Goal: Task Accomplishment & Management: Use online tool/utility

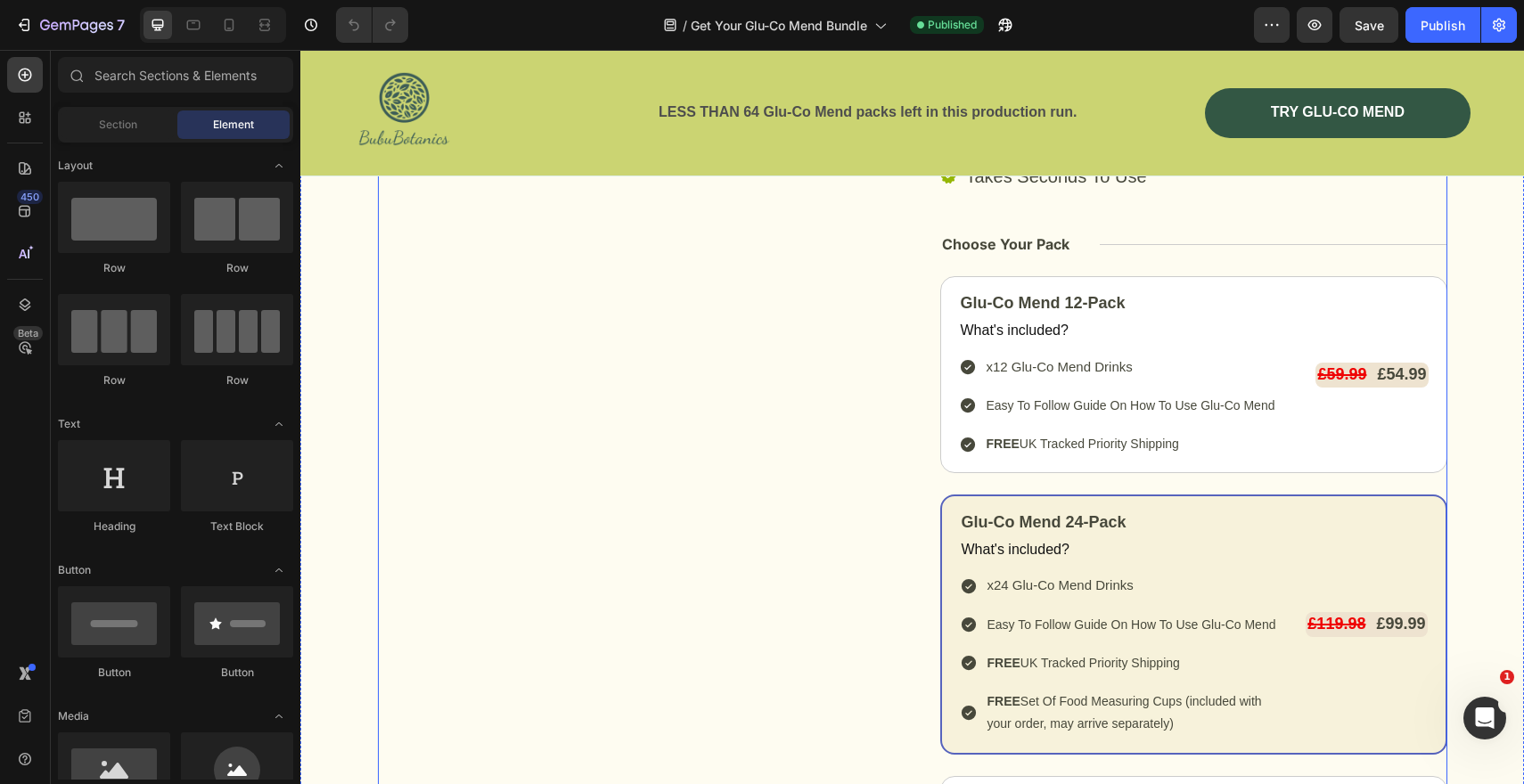
scroll to position [9094, 0]
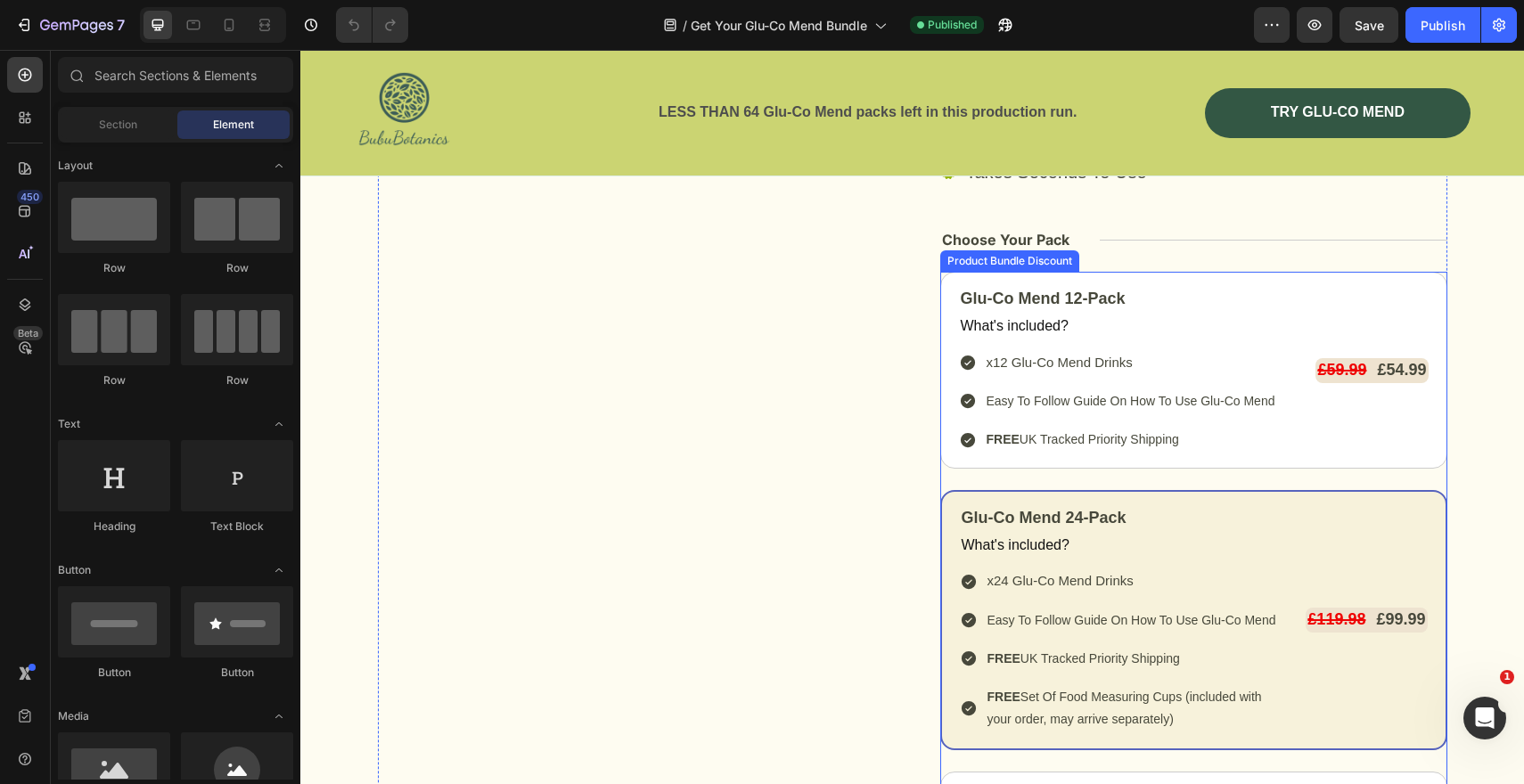
click at [944, 477] on div "Glu-Co Mend 12-Pack Text Block What's included? Text Block x12 Glu-Co Mend Drin…" at bounding box center [1193, 650] width 507 height 757
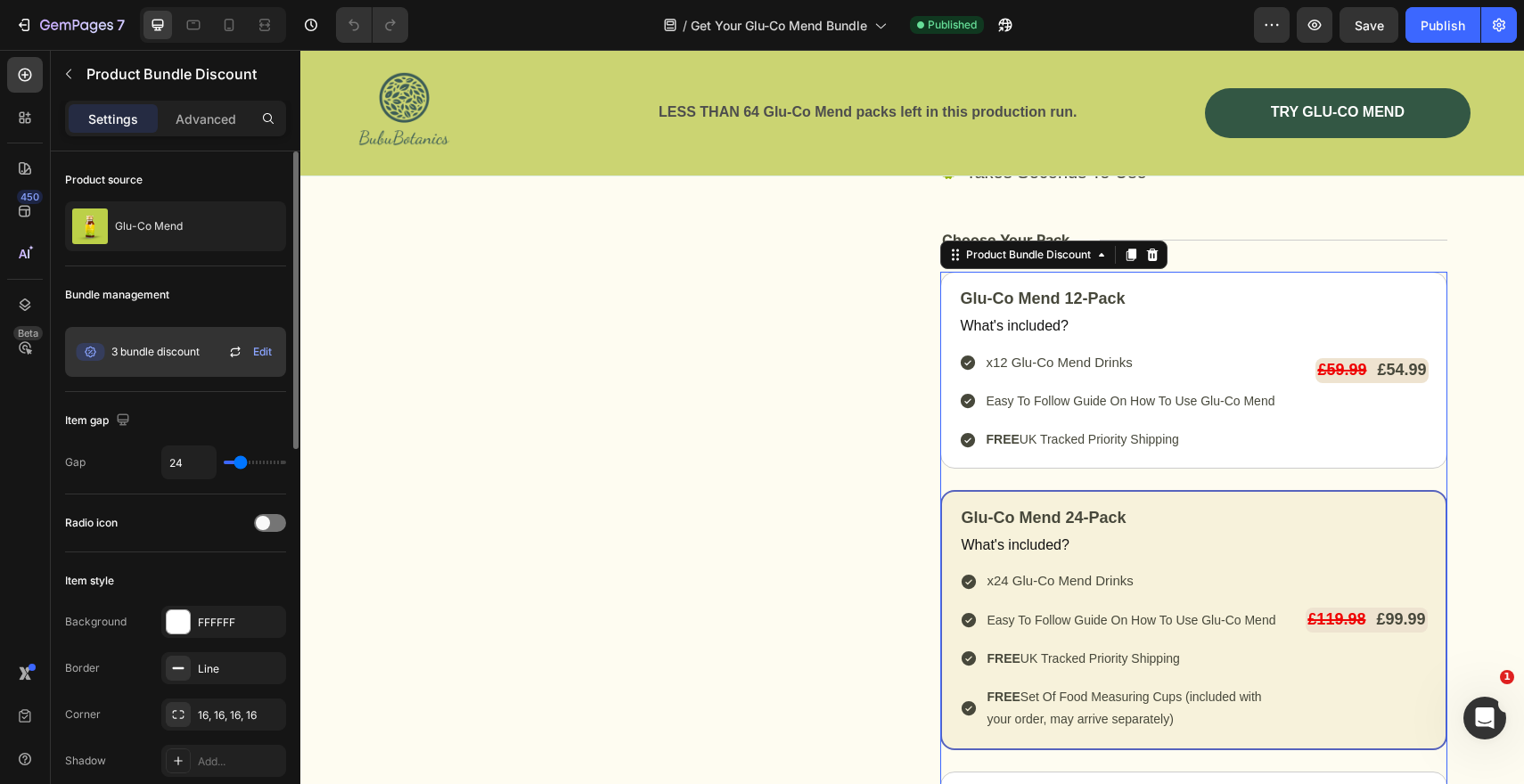
click at [235, 356] on icon at bounding box center [235, 355] width 10 height 5
click at [196, 363] on div "3 bundle discount" at bounding box center [136, 351] width 128 height 35
click at [191, 351] on span "3 bundle discount" at bounding box center [155, 352] width 88 height 16
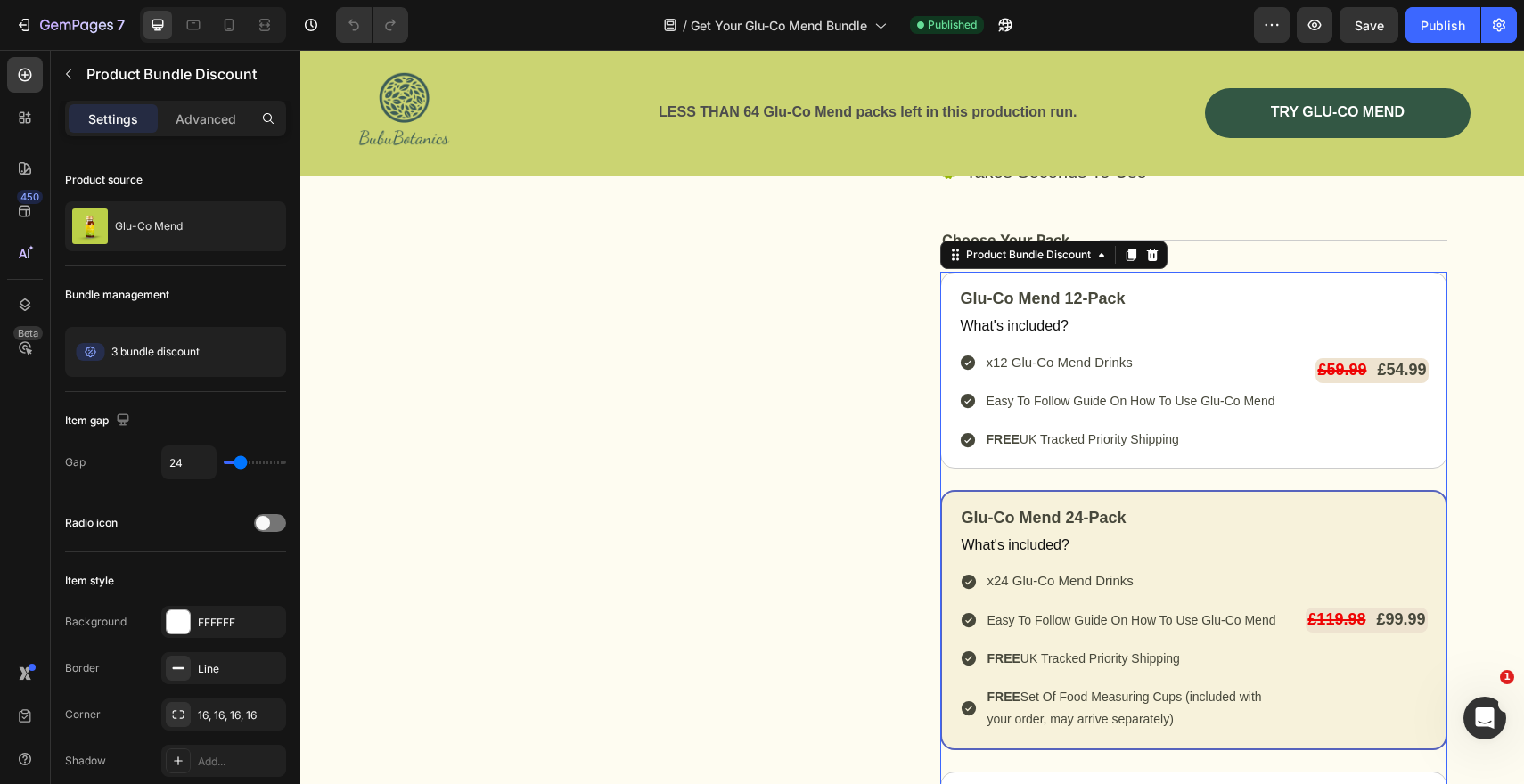
click at [0, 0] on span "Edit" at bounding box center [0, 0] width 0 height 0
click at [1487, 419] on div "Image Beta Cell Health Text Block Row Select Your Glu-Co Mend Pack Heading Kick…" at bounding box center [912, 572] width 1223 height 1356
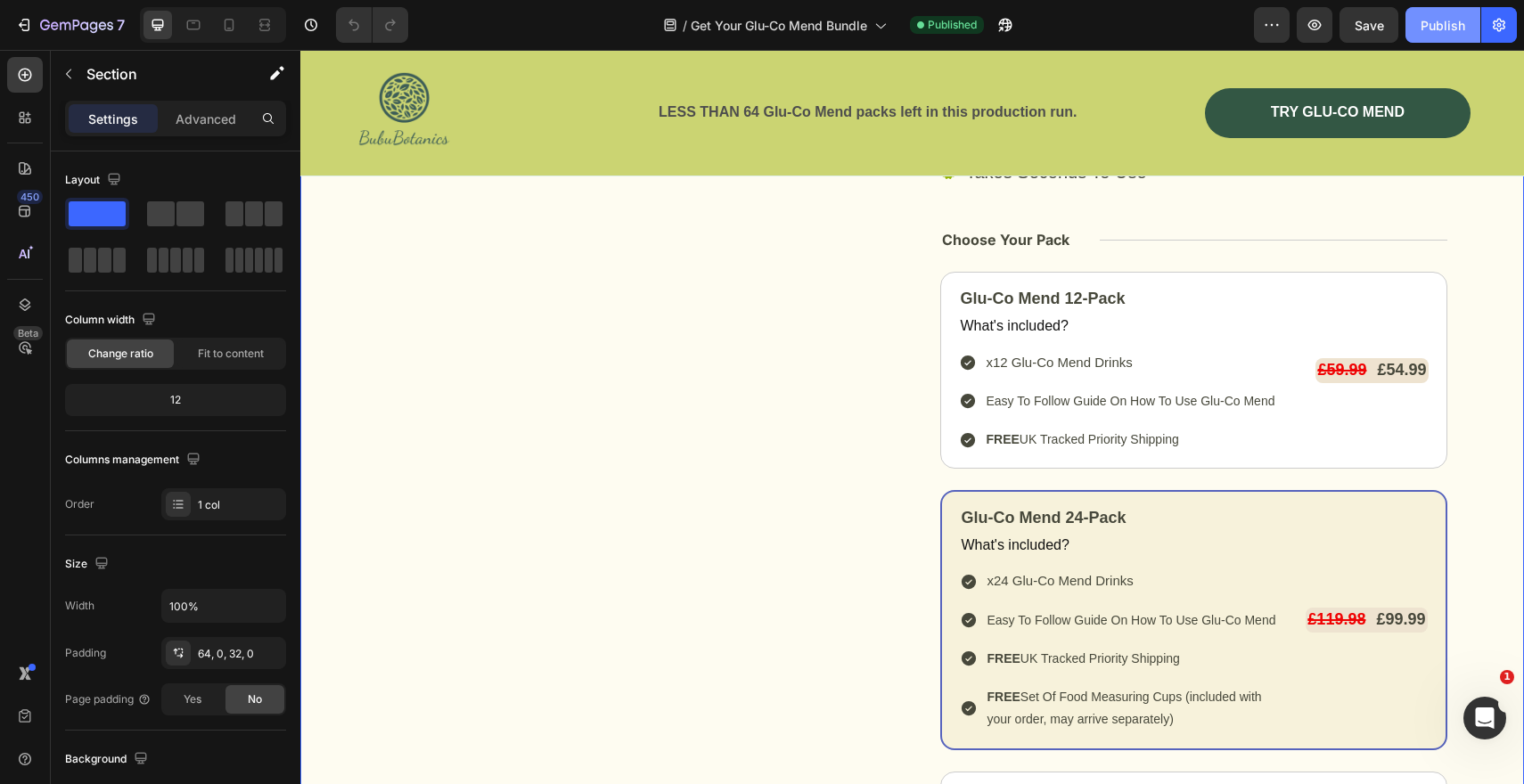
click at [1446, 30] on div "Publish" at bounding box center [1443, 25] width 44 height 19
click at [945, 484] on div "Glu-Co Mend 12-Pack Text Block What's included? Text Block x12 Glu-Co Mend Drin…" at bounding box center [1193, 650] width 507 height 757
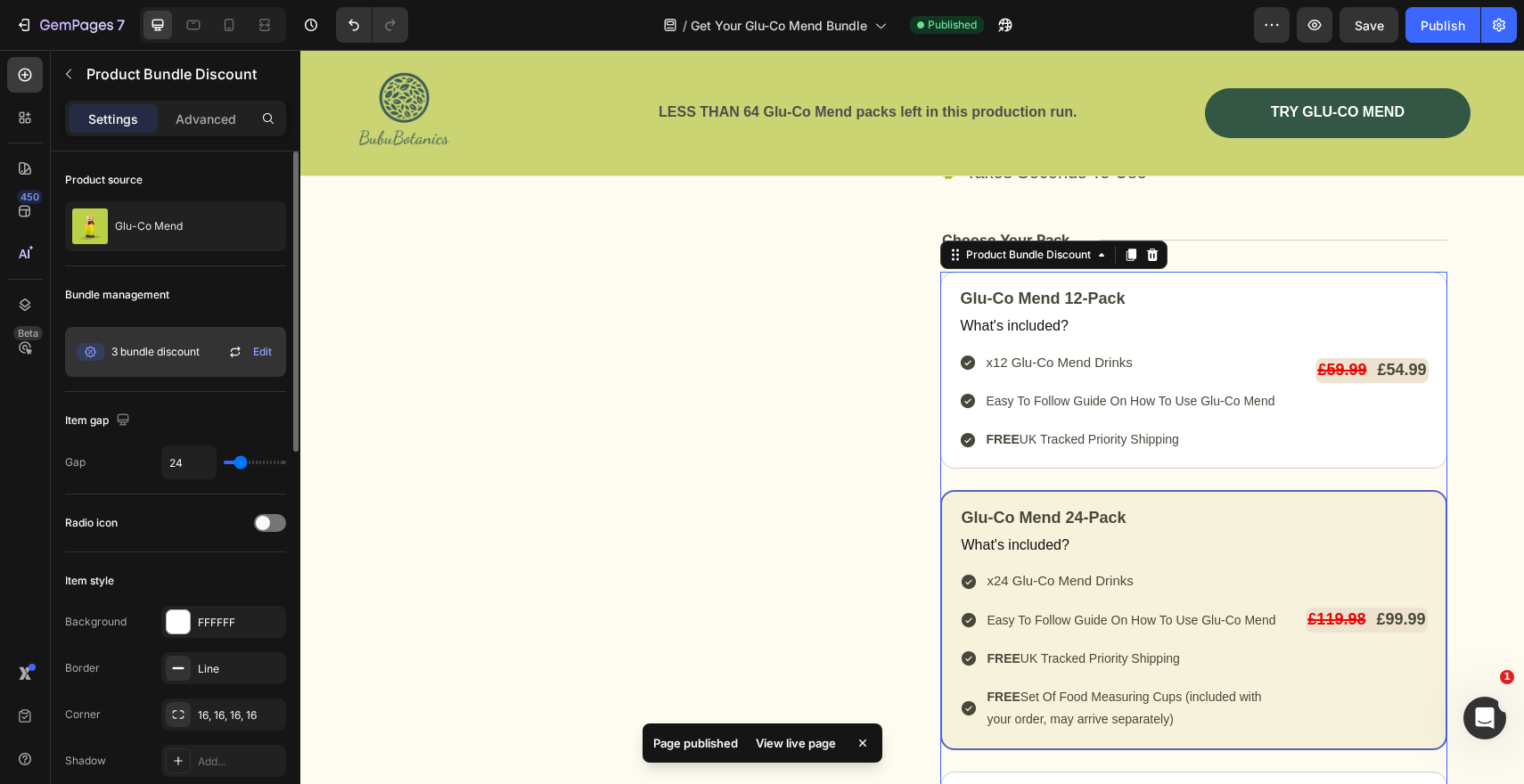
click at [228, 353] on icon at bounding box center [235, 352] width 22 height 22
click at [234, 353] on icon at bounding box center [235, 352] width 22 height 22
click at [165, 355] on span "3 bundle discount" at bounding box center [155, 352] width 88 height 16
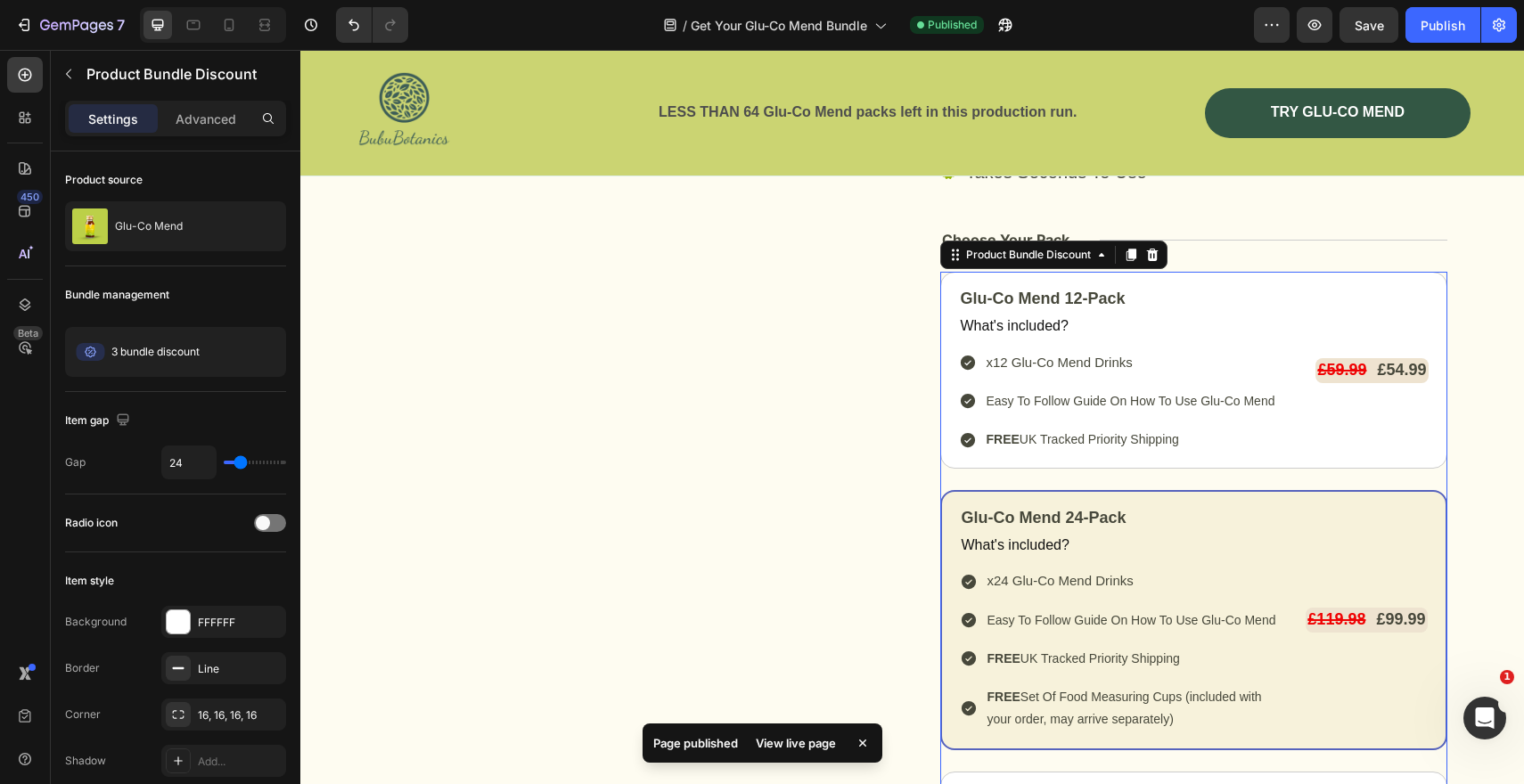
click at [0, 0] on icon at bounding box center [0, 0] width 0 height 0
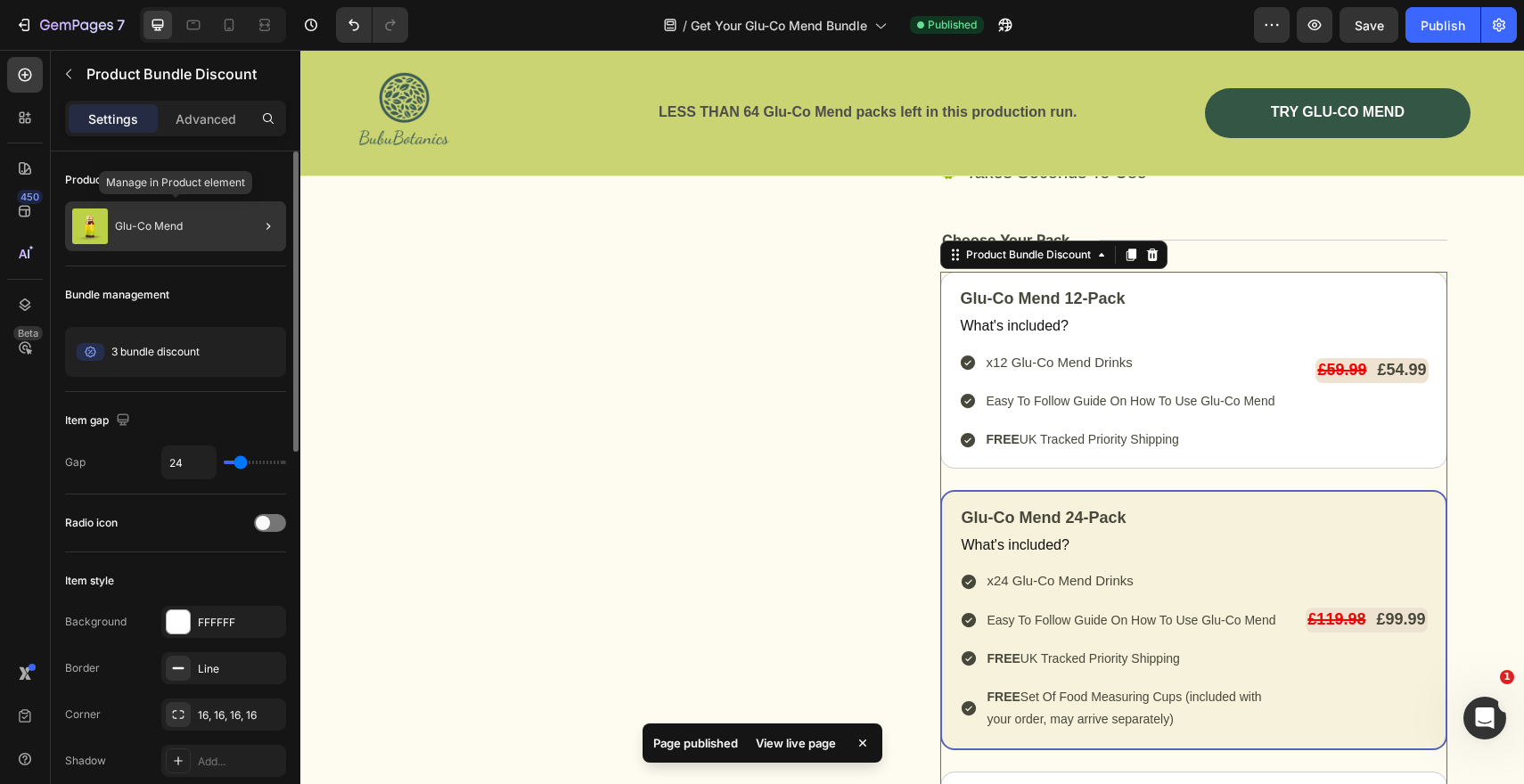
click at [227, 220] on div "Glu-Co Mend" at bounding box center [176, 225] width 221 height 50
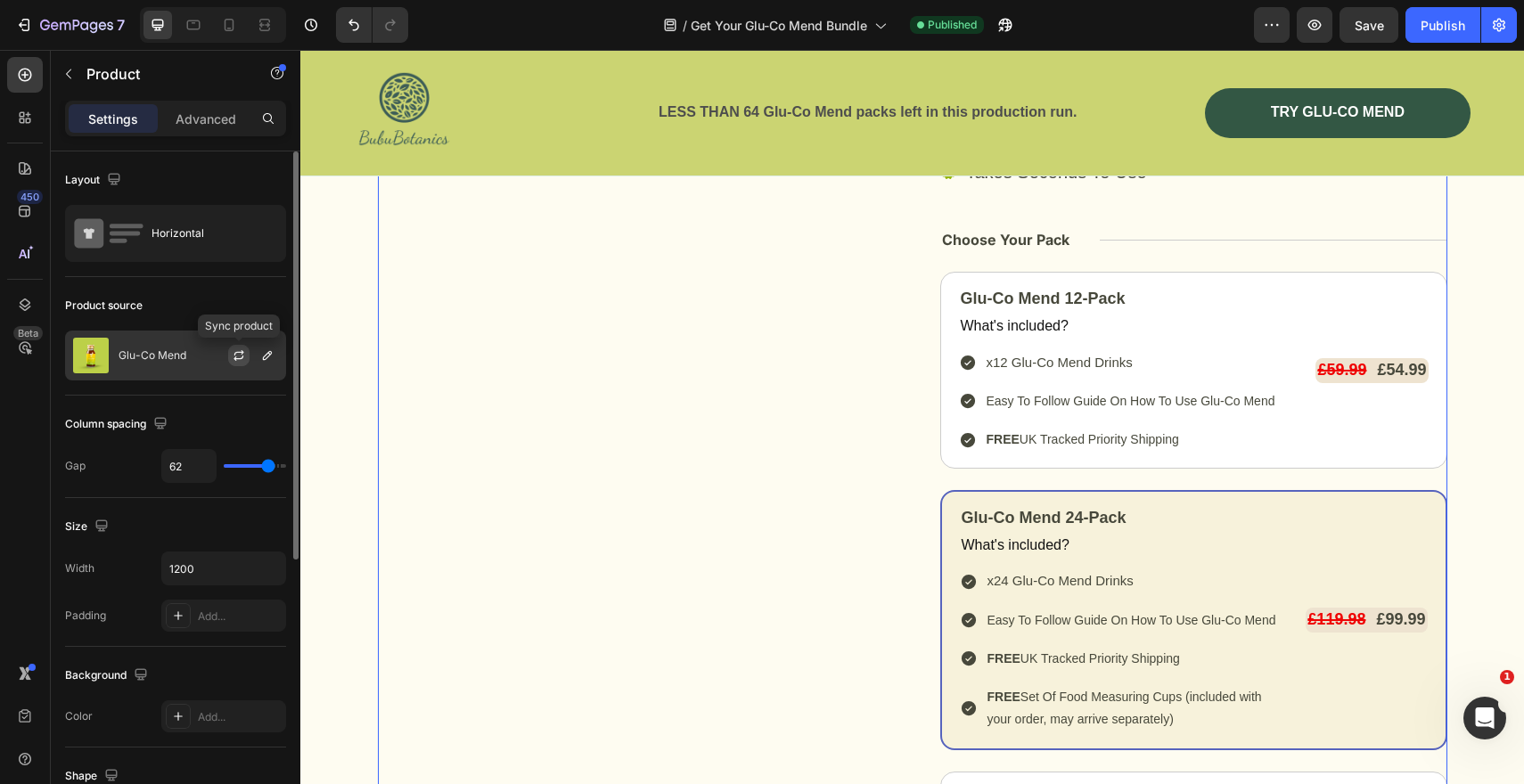
click at [238, 357] on icon "button" at bounding box center [239, 356] width 14 height 14
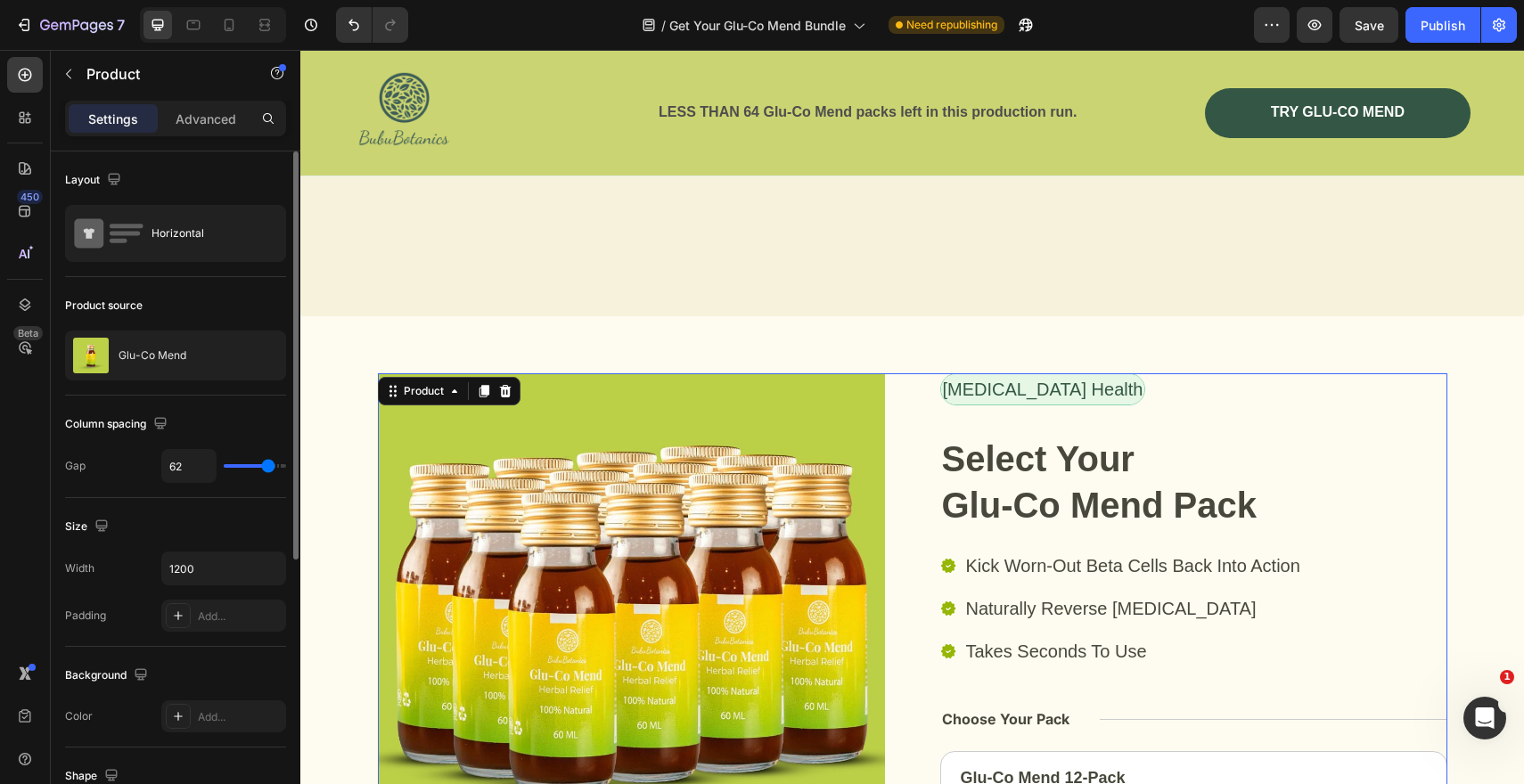
scroll to position [8531, 0]
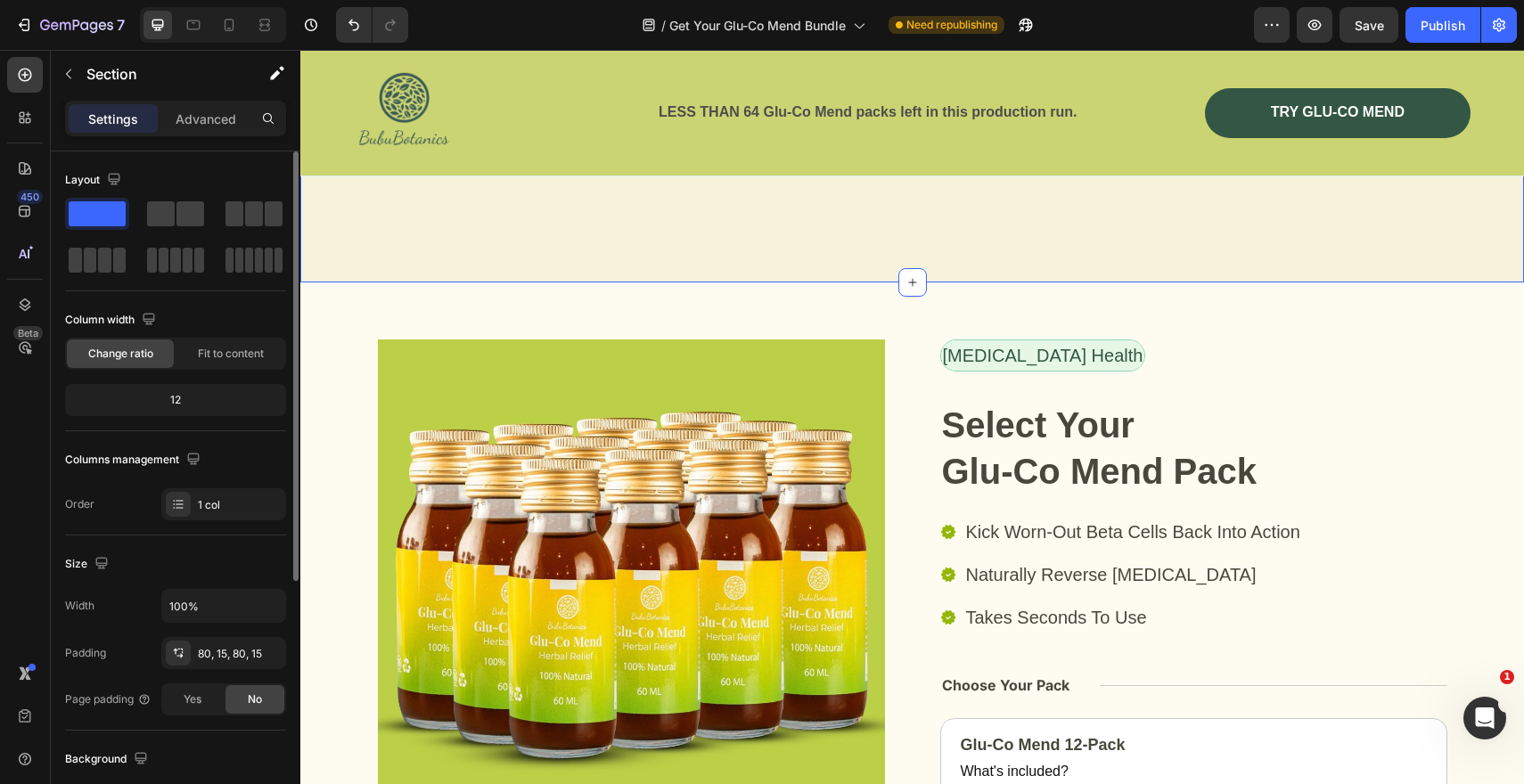
click at [690, 283] on div "Quality Assurance Heading Our products are of the highest quality - because you…" at bounding box center [912, 10] width 1223 height 547
click at [666, 576] on img at bounding box center [631, 593] width 507 height 507
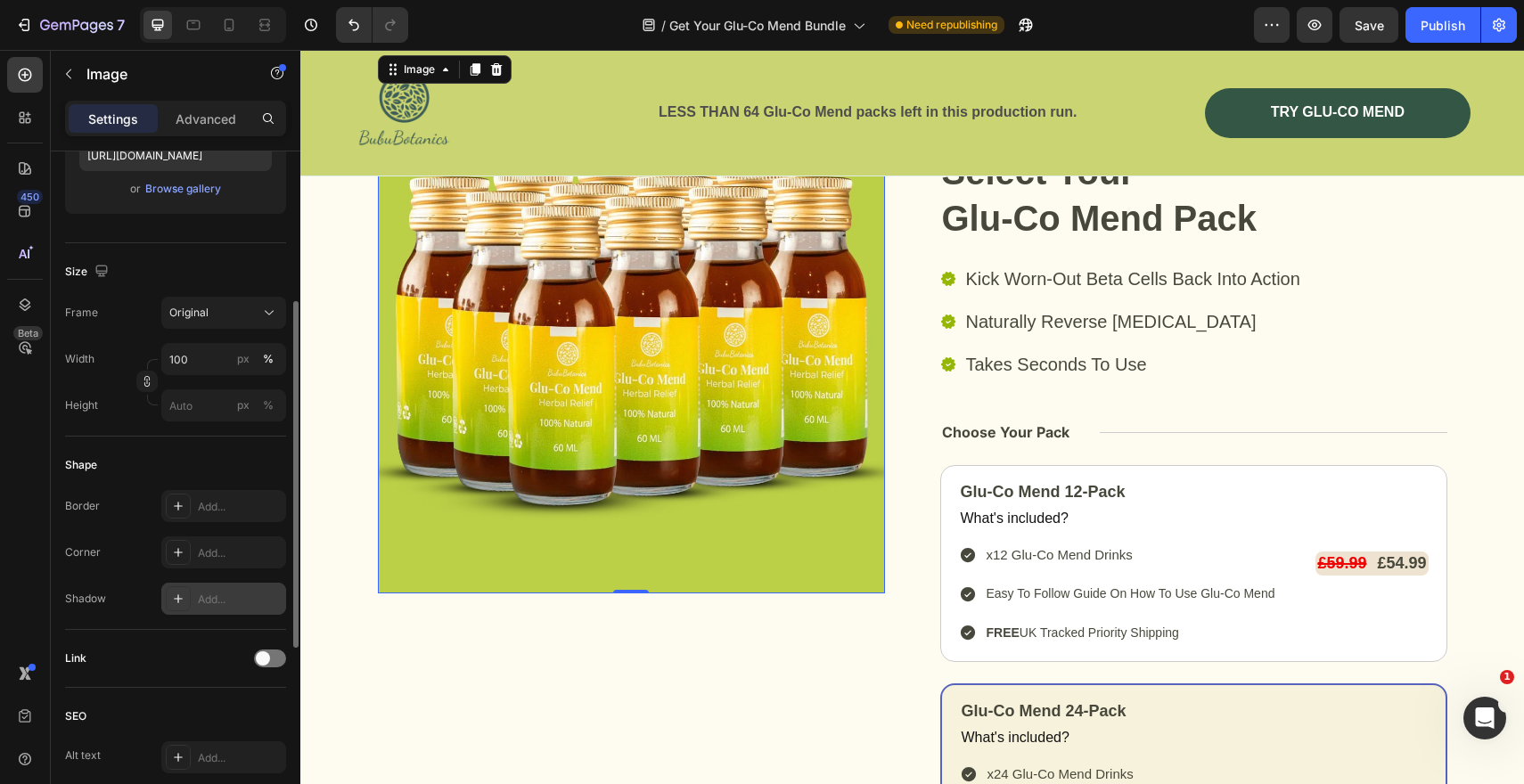
scroll to position [337, 0]
click at [182, 547] on icon at bounding box center [178, 548] width 14 height 14
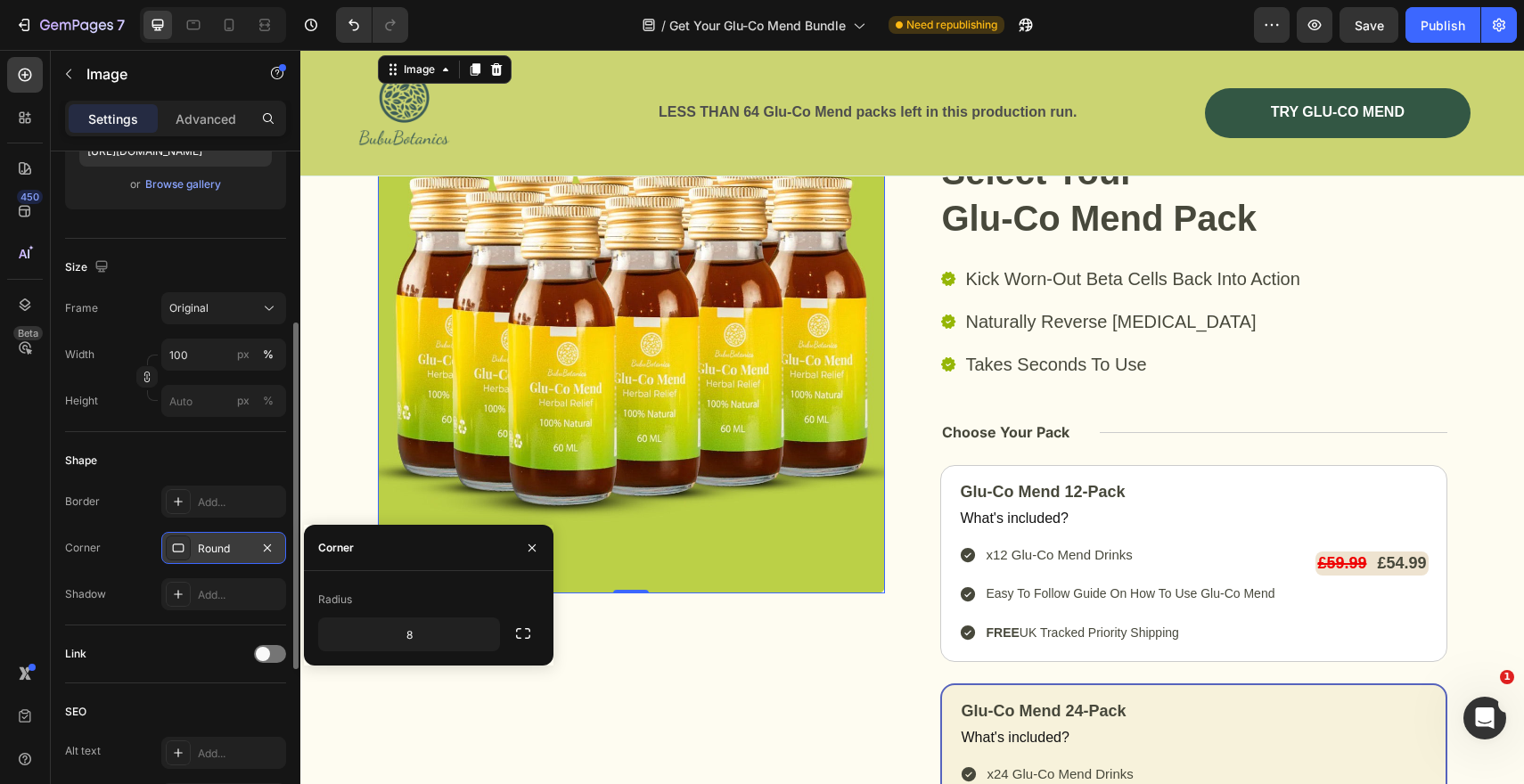
click at [417, 530] on div "Corner" at bounding box center [429, 548] width 250 height 46
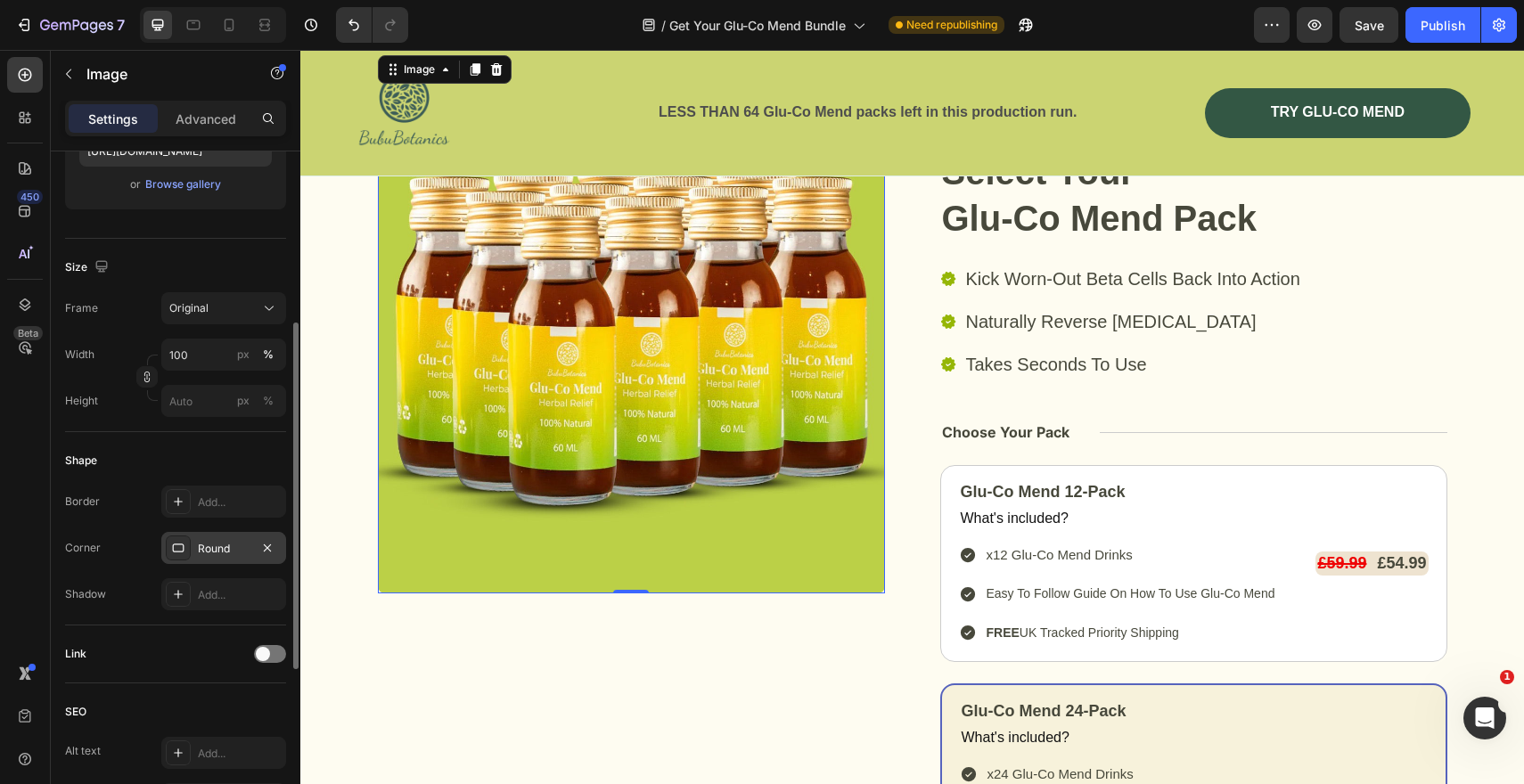
click at [254, 462] on div "Shape" at bounding box center [176, 460] width 221 height 28
click at [320, 406] on div "Image 0 Beta Cell Health Text Block Row Select Your Glu-Co Mend Pack Heading Ki…" at bounding box center [912, 764] width 1223 height 1356
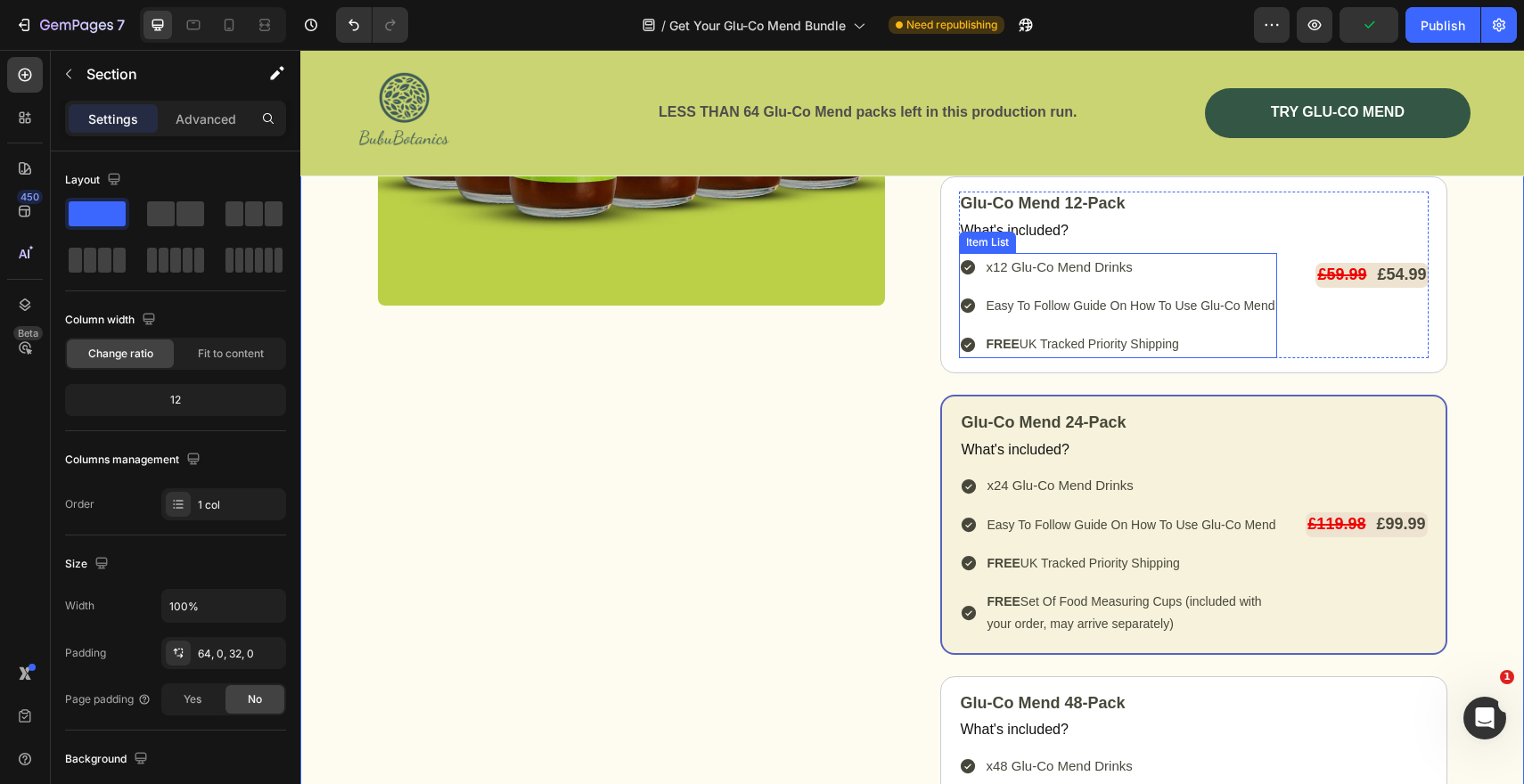
scroll to position [9230, 0]
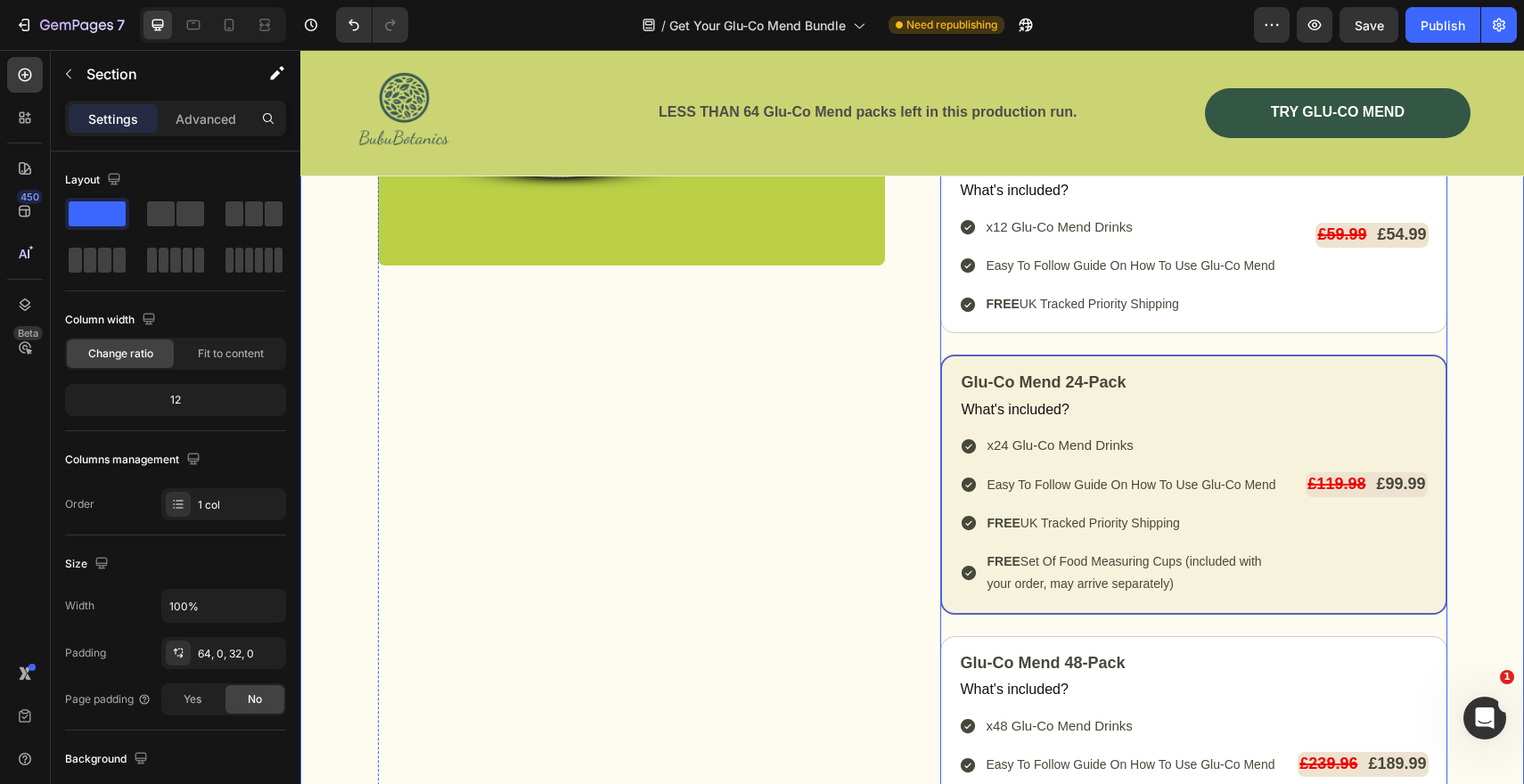
click at [1212, 339] on div "Glu-Co Mend 12-Pack Text Block What's included? Text Block x12 Glu-Co Mend Drin…" at bounding box center [1193, 515] width 507 height 757
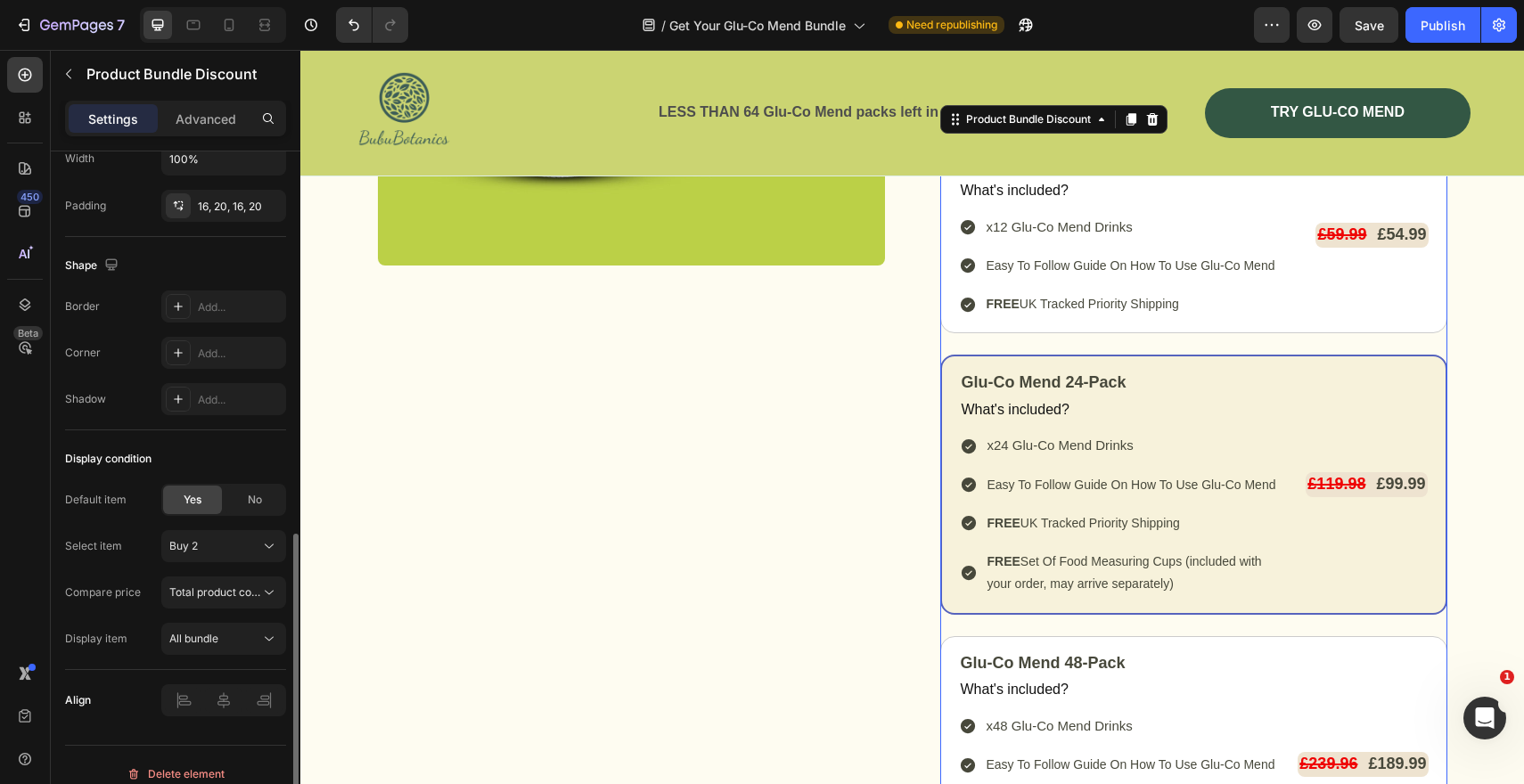
scroll to position [869, 0]
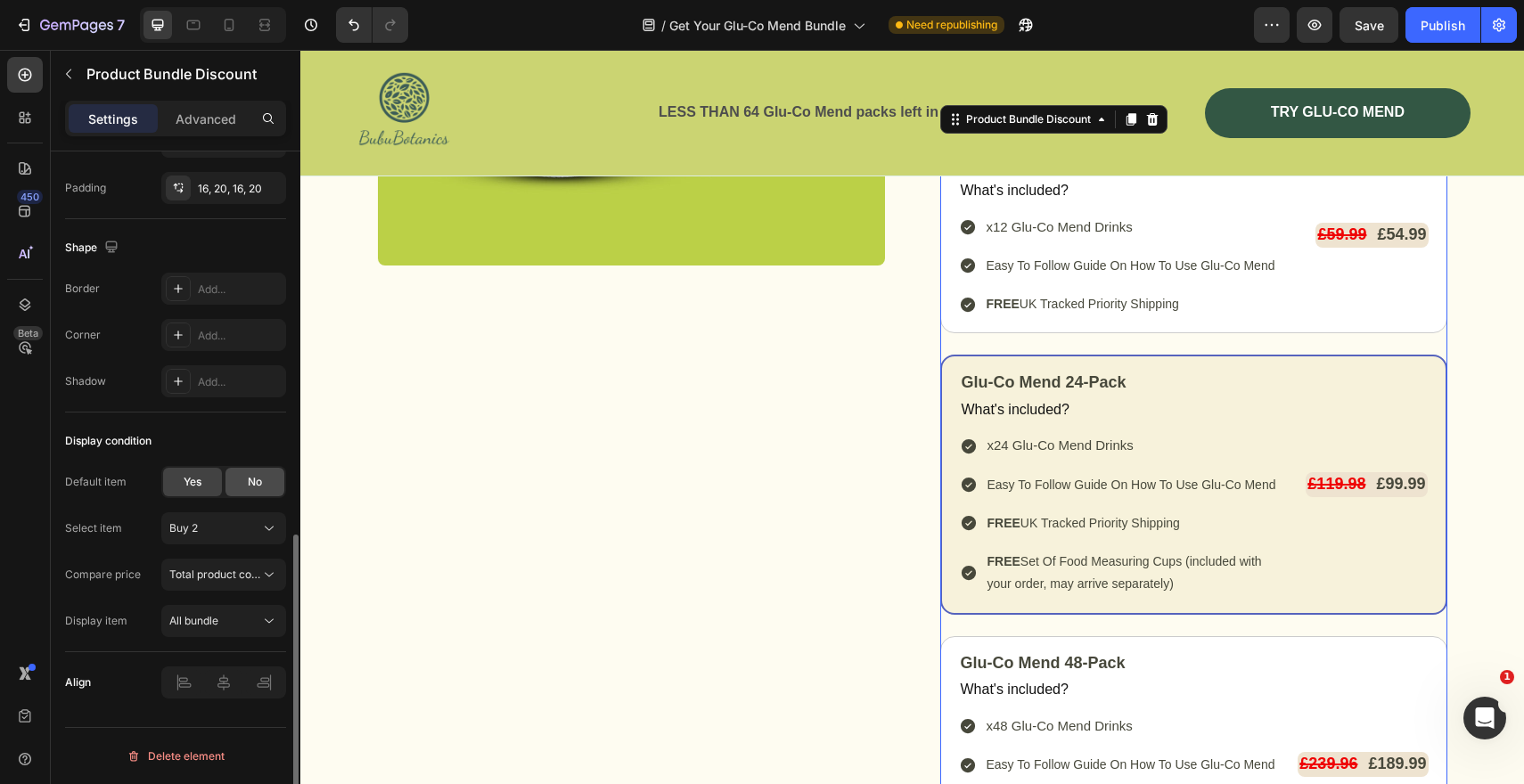
click at [251, 494] on div "No" at bounding box center [254, 482] width 59 height 28
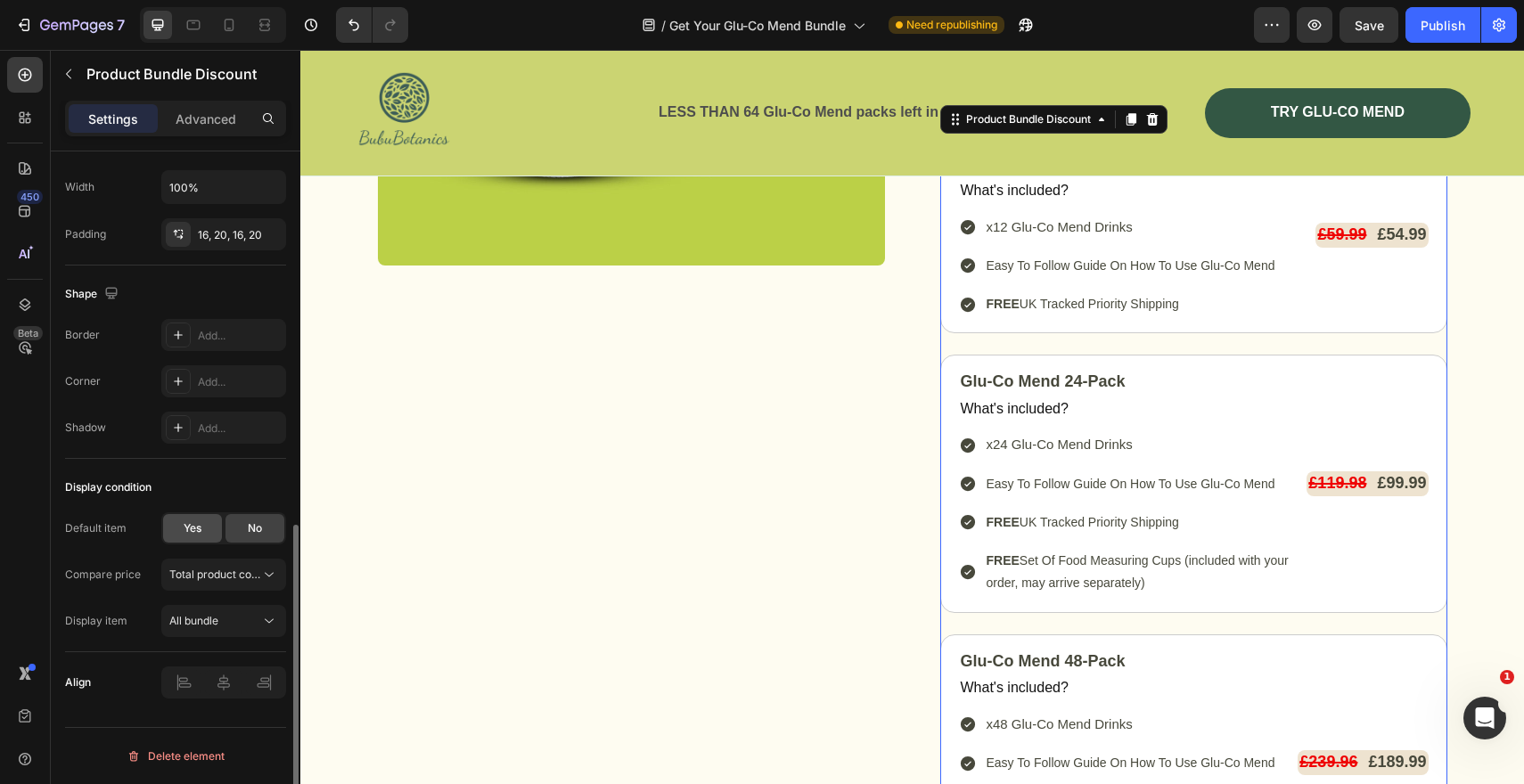
click at [193, 525] on span "Yes" at bounding box center [193, 529] width 18 height 16
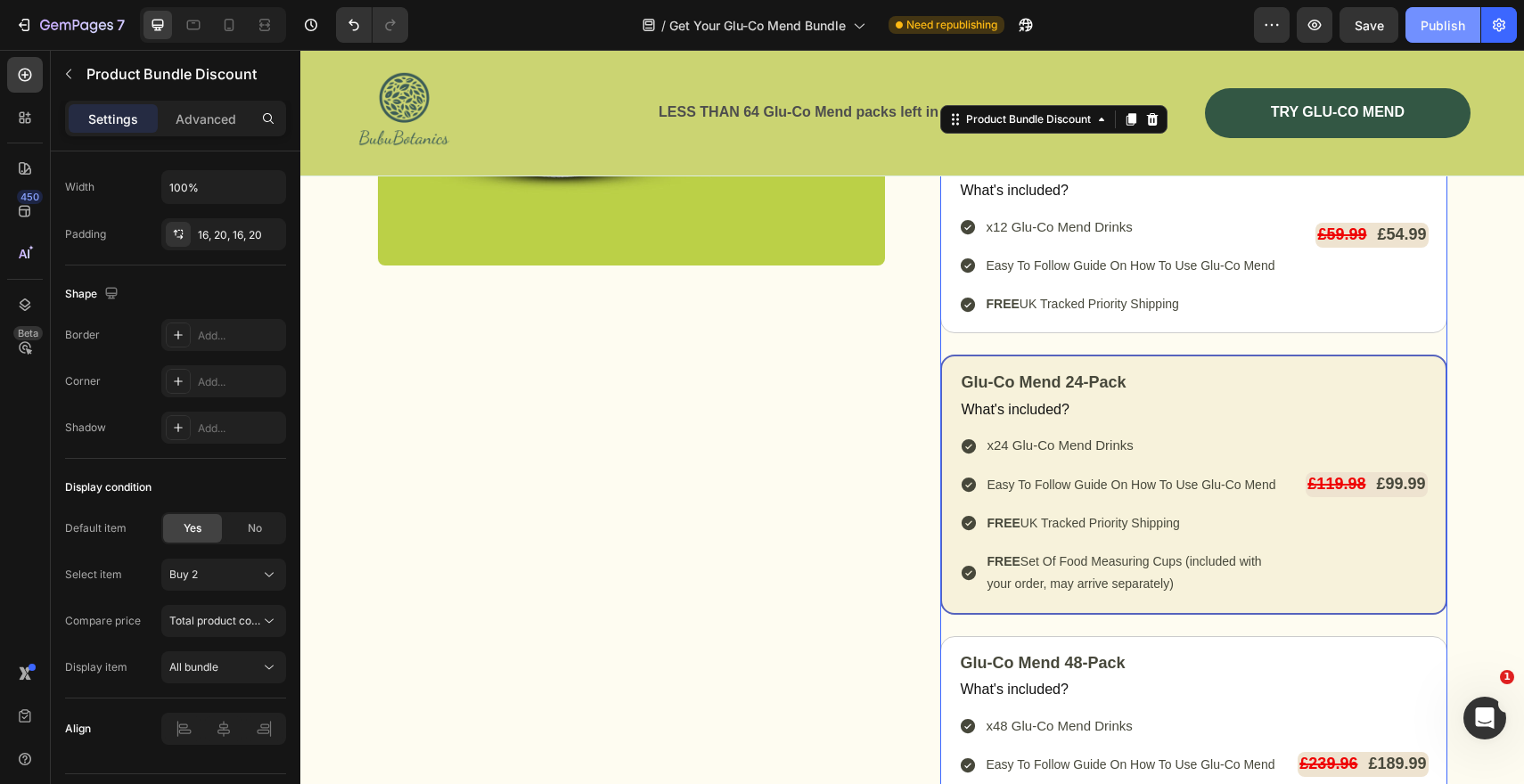
click at [1446, 13] on button "Publish" at bounding box center [1443, 24] width 75 height 35
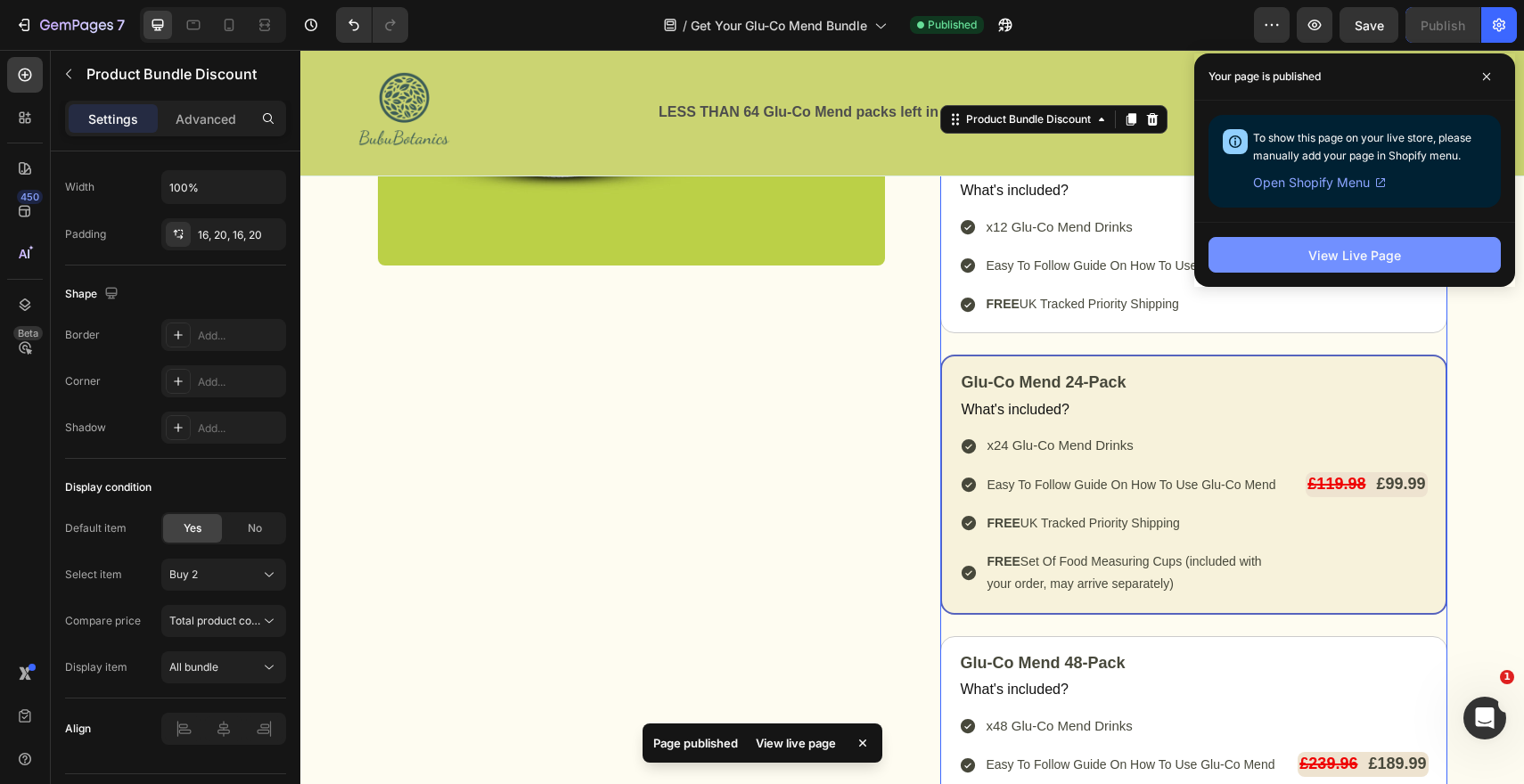
click at [1332, 256] on div "View Live Page" at bounding box center [1355, 255] width 92 height 19
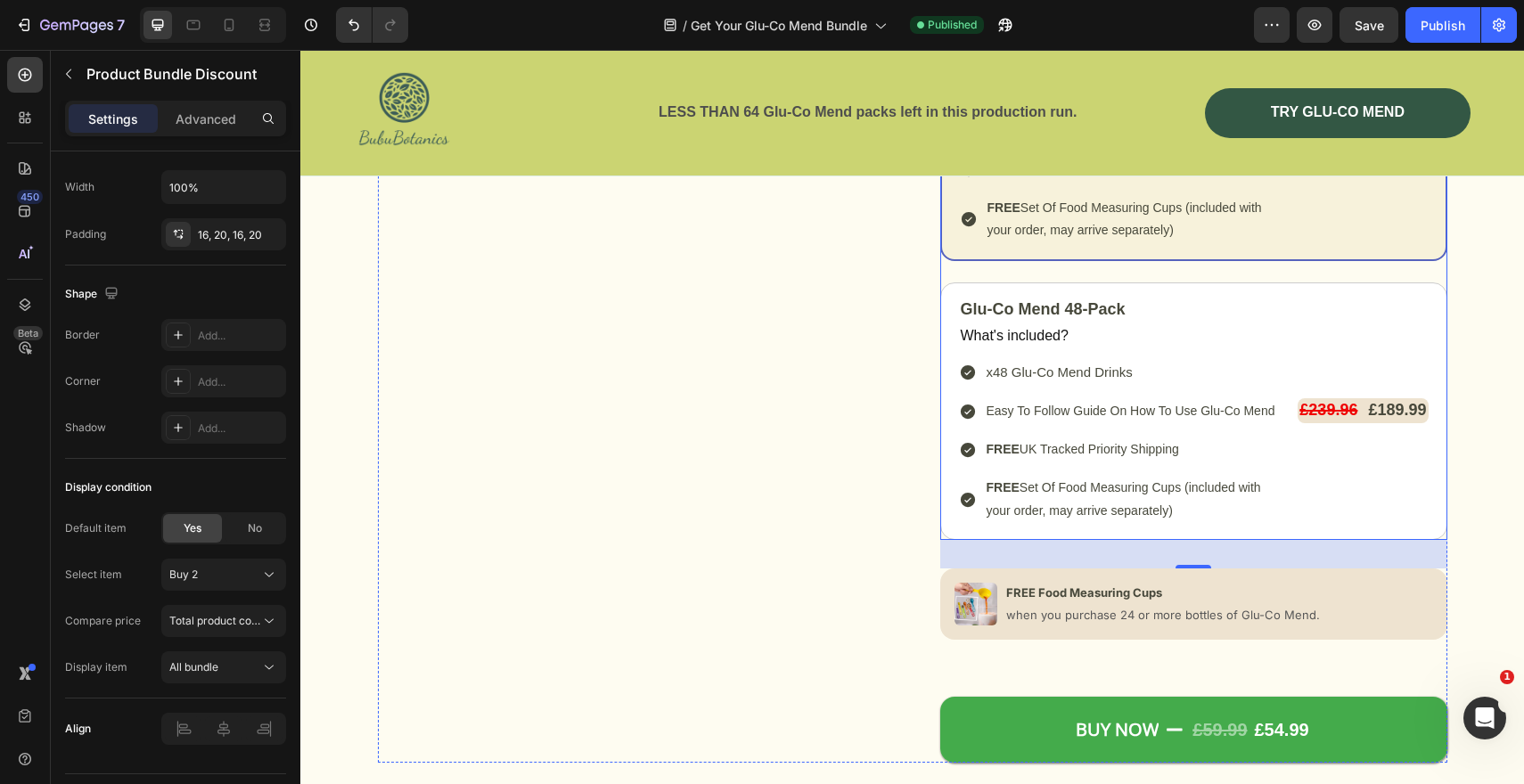
scroll to position [9589, 0]
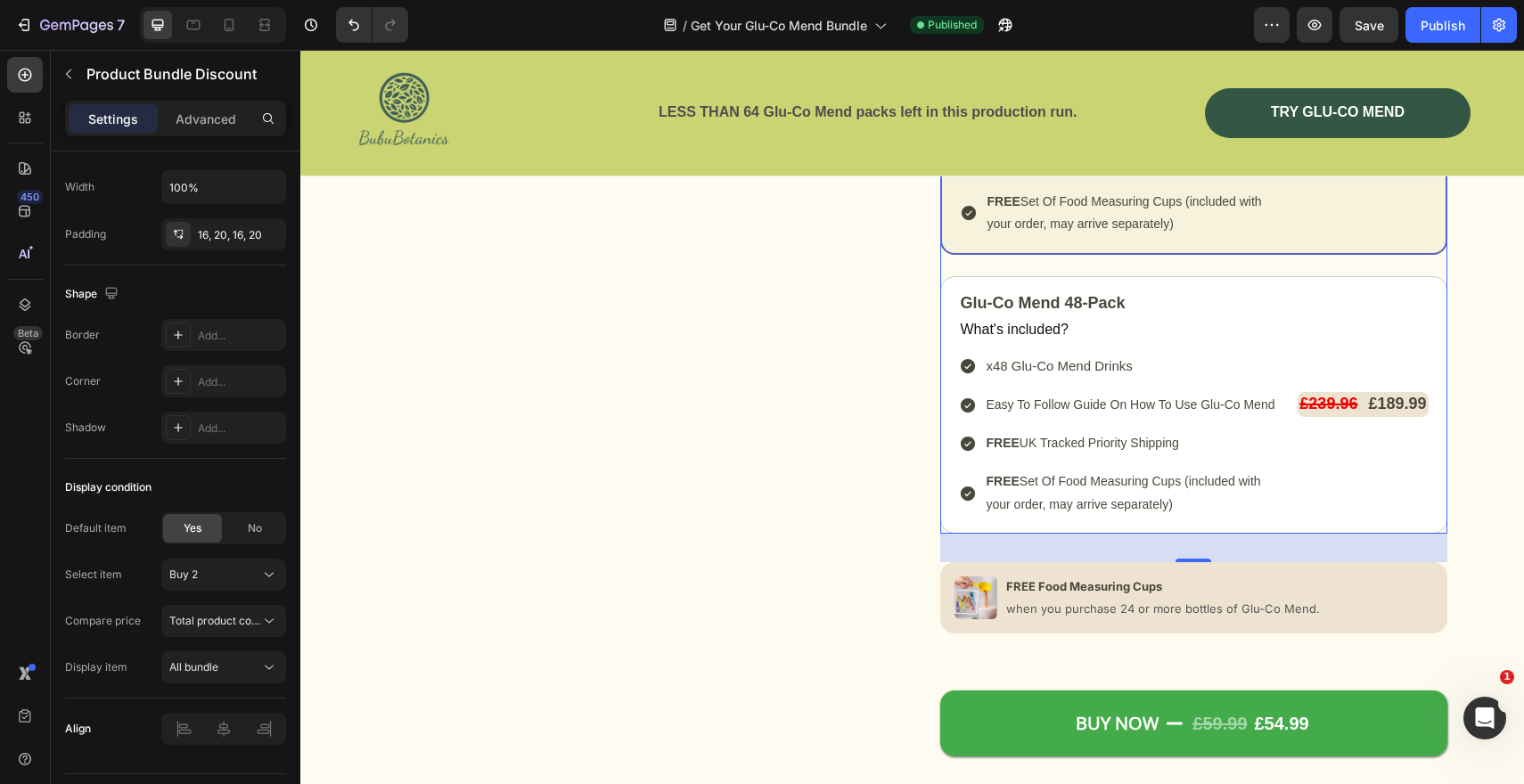
click at [971, 256] on div "Glu-Co Mend 12-Pack Text Block What's included? Text Block x12 Glu-Co Mend Drin…" at bounding box center [1193, 155] width 507 height 757
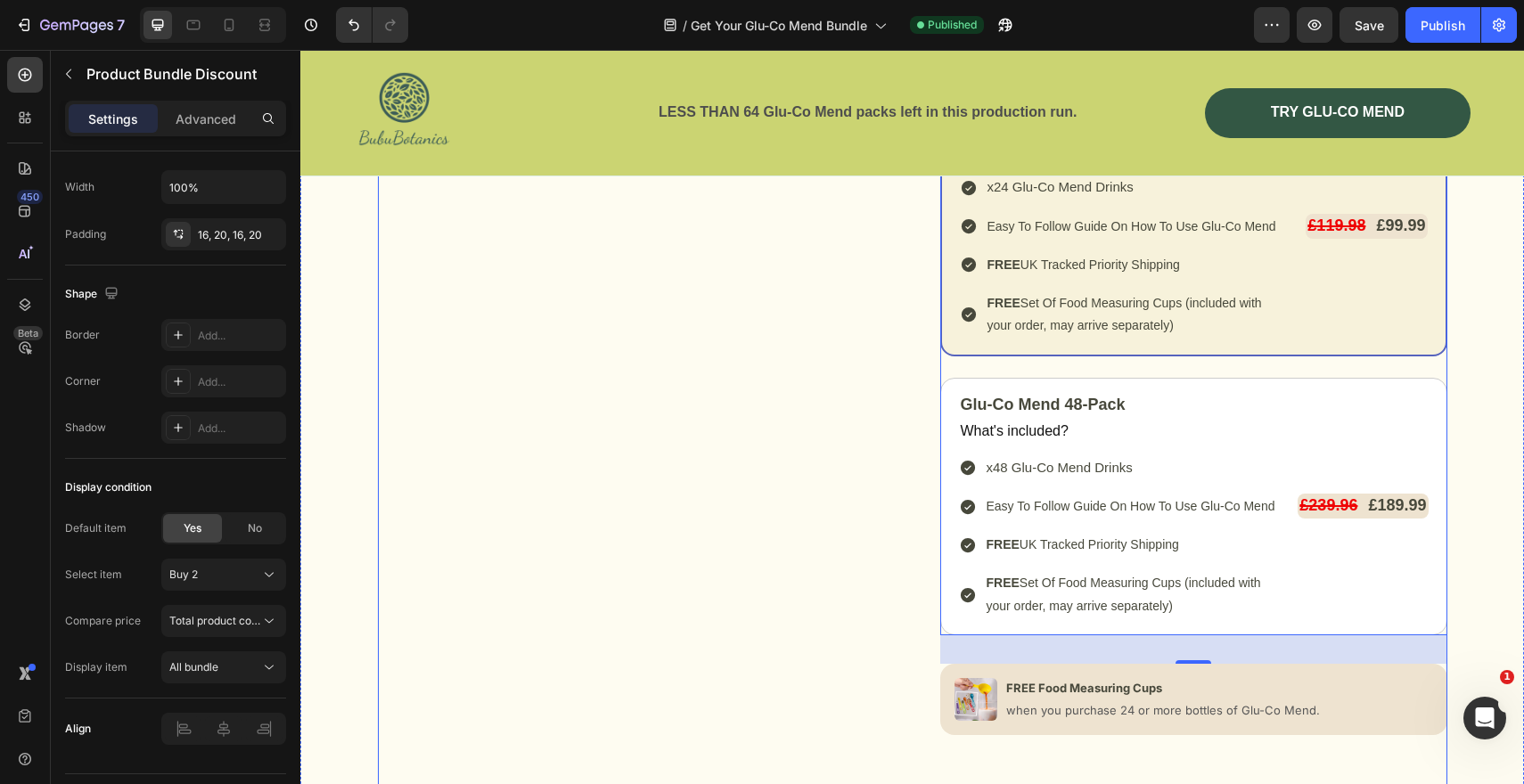
scroll to position [9326, 0]
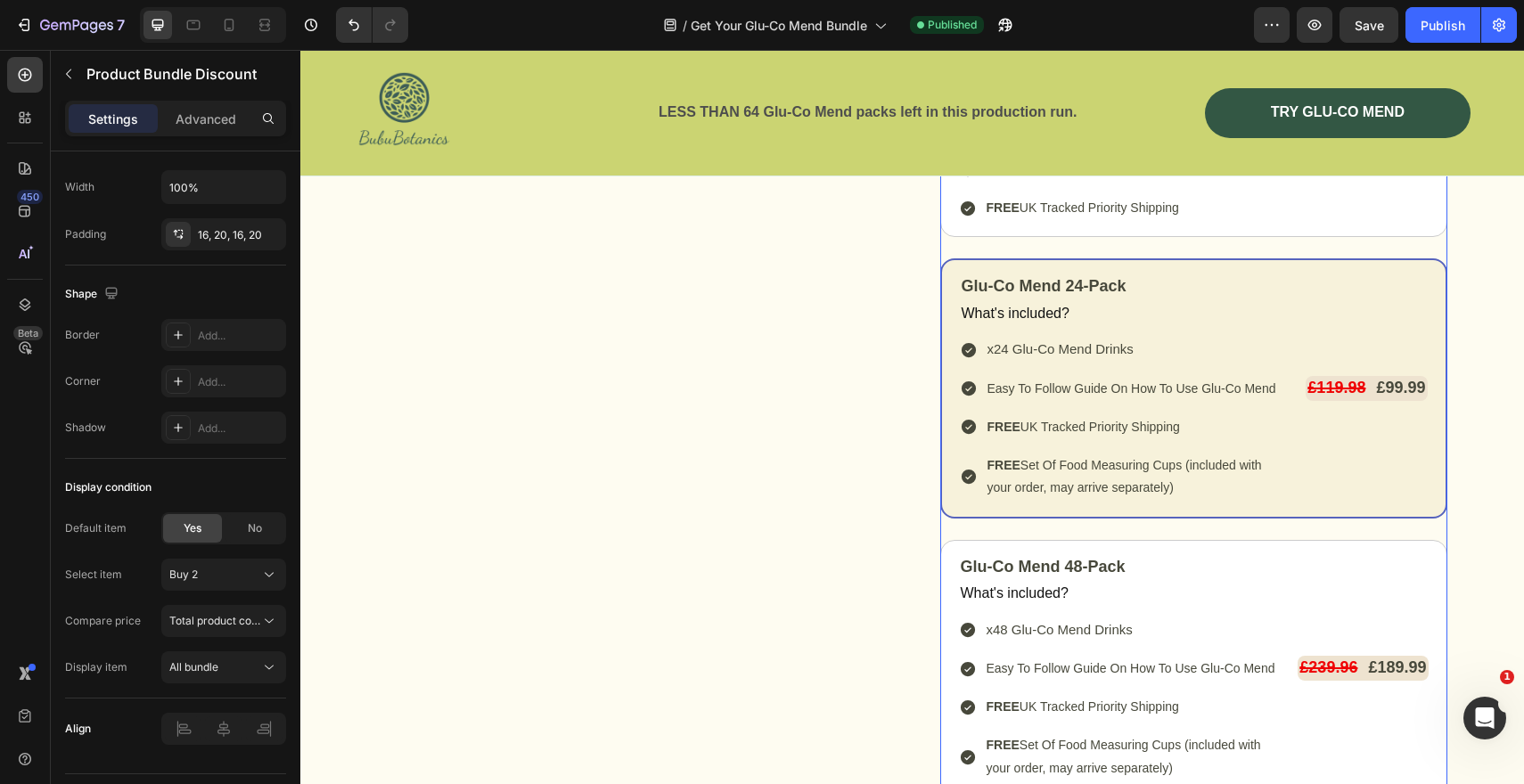
click at [1045, 248] on div "Glu-Co Mend 12-Pack Text Block What's included? Text Block x12 Glu-Co Mend Drin…" at bounding box center [1193, 418] width 507 height 757
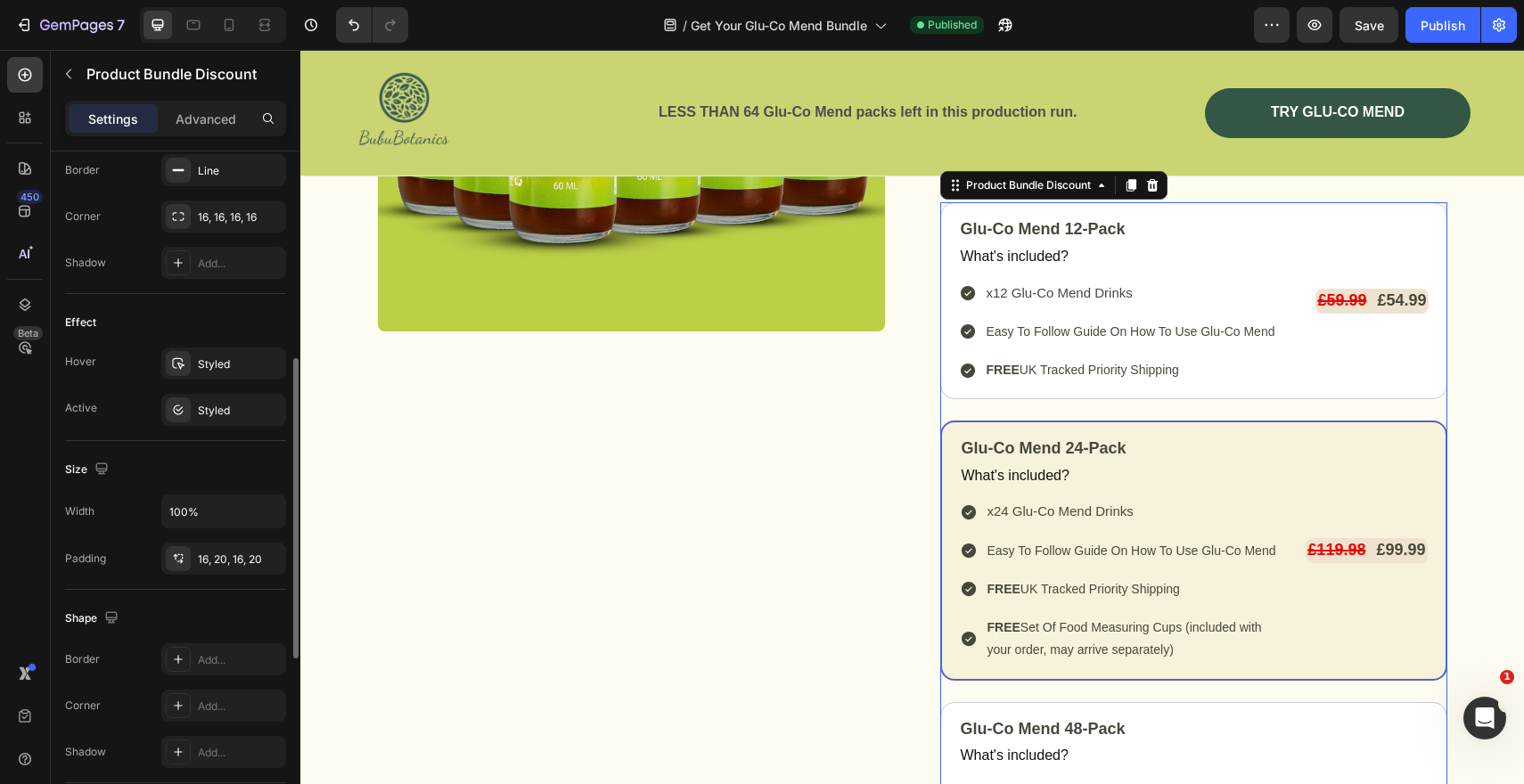
scroll to position [0, 0]
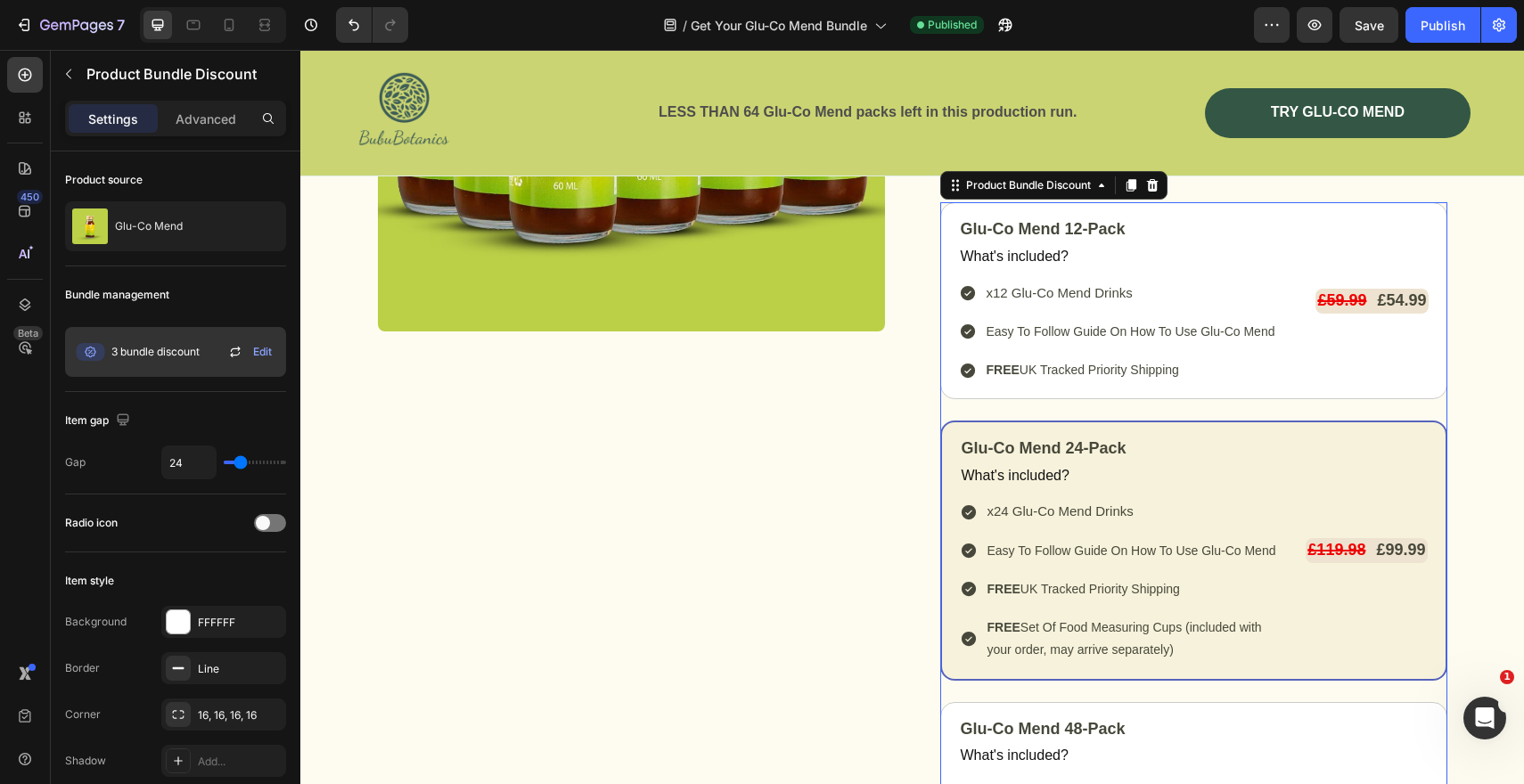
click at [264, 351] on span "Edit" at bounding box center [263, 352] width 19 height 16
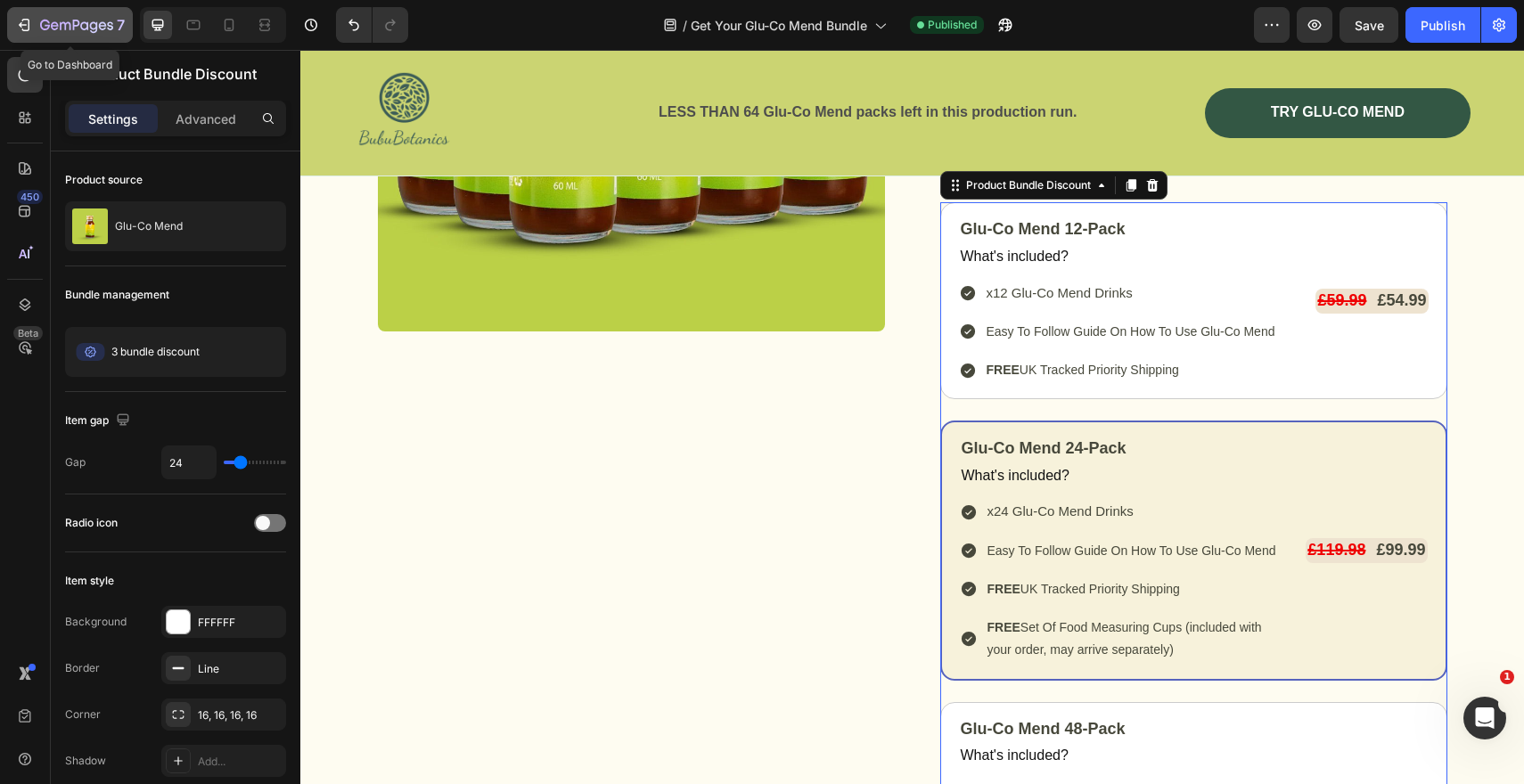
click at [65, 25] on icon "button" at bounding box center [65, 26] width 11 height 8
